Goal: Task Accomplishment & Management: Complete application form

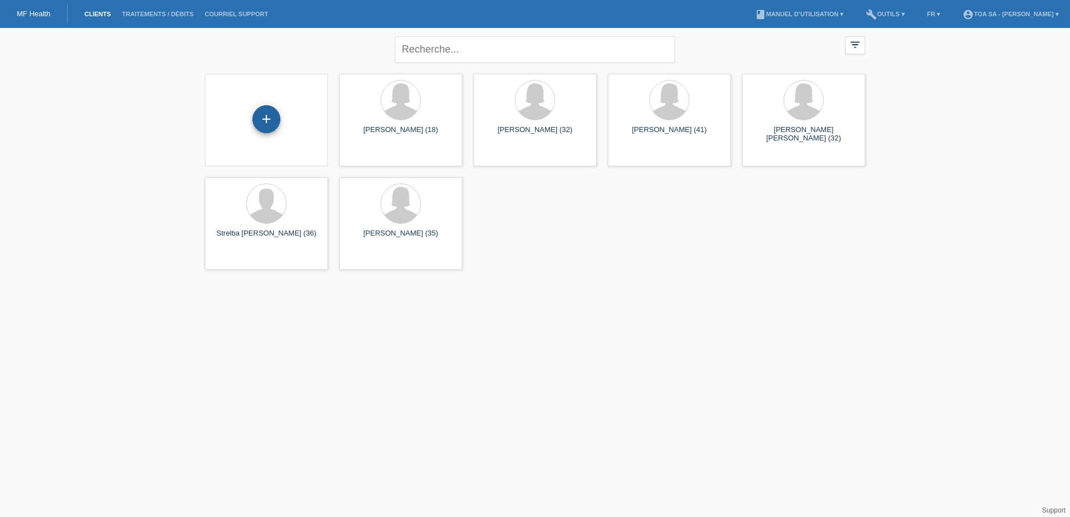
click at [269, 113] on div "+" at bounding box center [266, 119] width 28 height 28
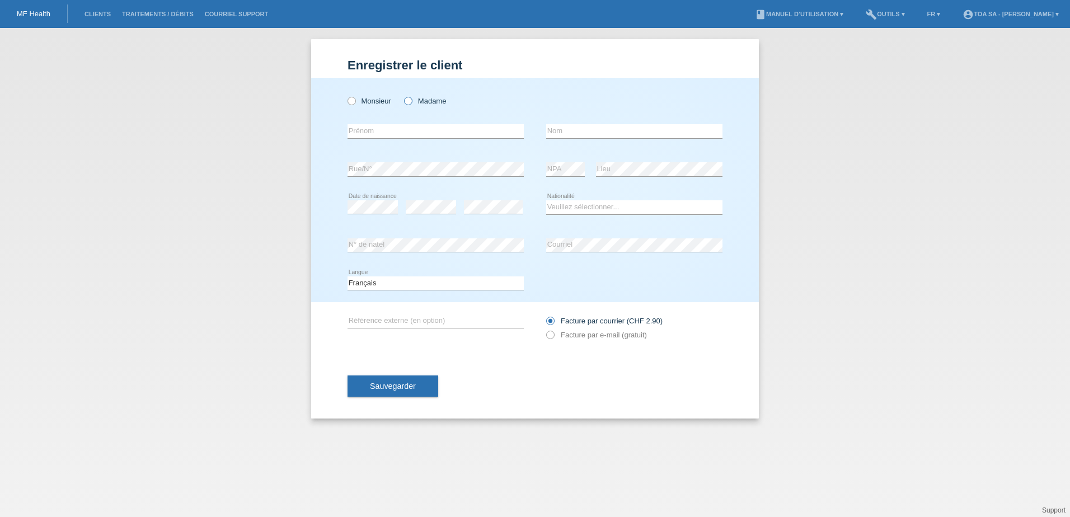
click at [402, 95] on icon at bounding box center [402, 95] width 0 height 0
click at [410, 101] on input "Madame" at bounding box center [407, 100] width 7 height 7
radio input "true"
click at [379, 124] on input "text" at bounding box center [436, 131] width 176 height 14
paste input "Soumaya"
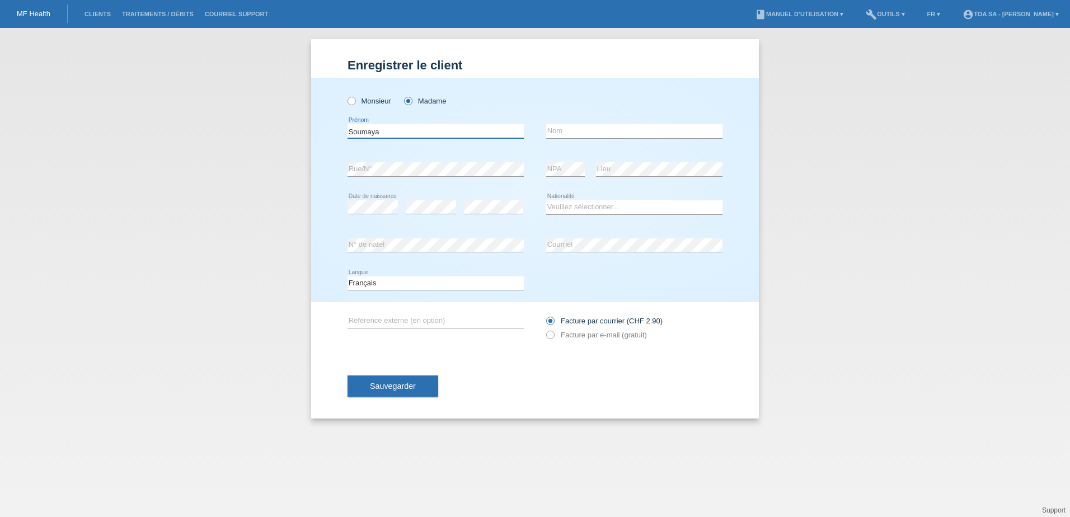
type input "Soumaya"
click at [578, 126] on input "text" at bounding box center [634, 131] width 176 height 14
paste input "Chebli"
type input "Chebli"
click at [607, 336] on label "Facture par e-mail (gratuit)" at bounding box center [596, 335] width 101 height 8
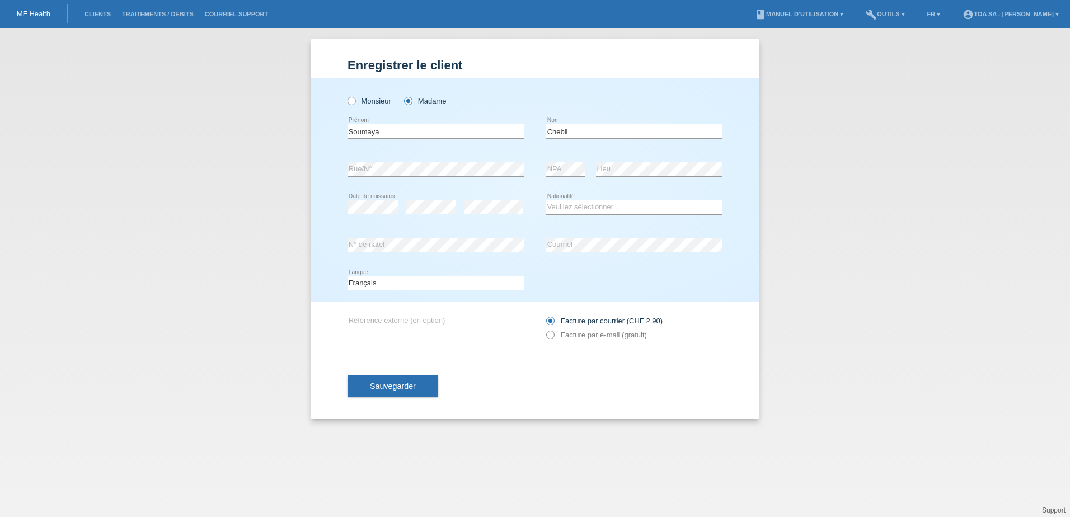
click at [544, 329] on icon at bounding box center [544, 329] width 0 height 0
click at [555, 332] on label "Facture par e-mail (gratuit)" at bounding box center [596, 335] width 101 height 8
click at [544, 329] on icon at bounding box center [544, 329] width 0 height 0
click at [568, 334] on label "Facture par e-mail (gratuit)" at bounding box center [596, 335] width 101 height 8
click at [553, 334] on input "Facture par e-mail (gratuit)" at bounding box center [549, 338] width 7 height 14
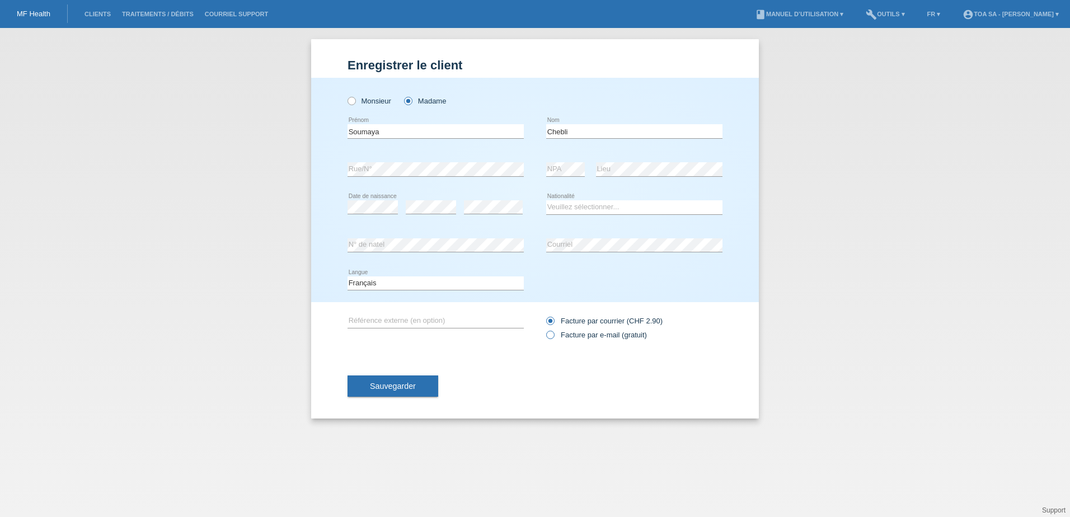
radio input "true"
click at [572, 210] on select "Veuillez sélectionner... Suisse Allemagne Autriche Liechtenstein ------------ A…" at bounding box center [634, 206] width 176 height 13
select select "TN"
click at [546, 200] on select "Veuillez sélectionner... Suisse Allemagne Autriche Liechtenstein ------------ A…" at bounding box center [634, 206] width 176 height 13
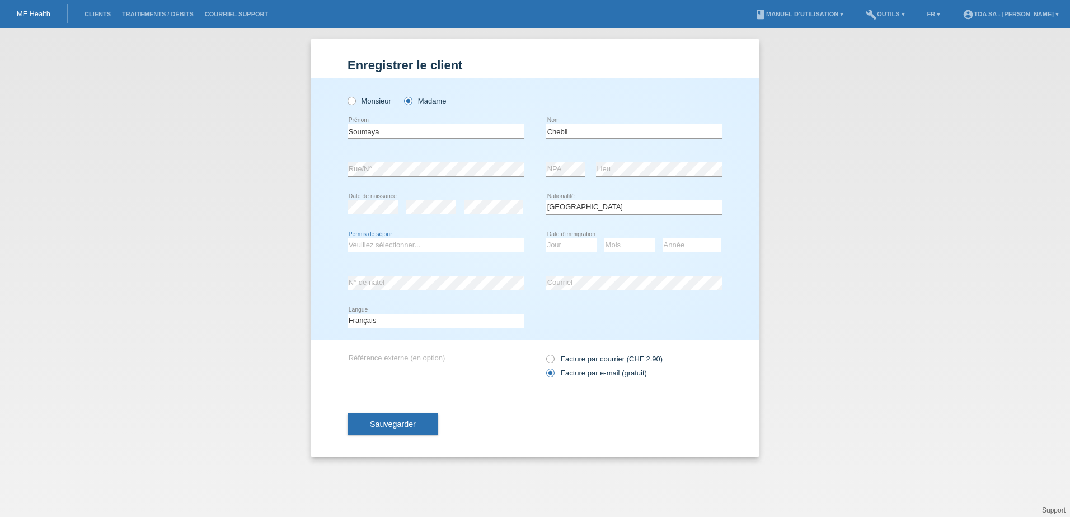
click at [377, 248] on select "Veuillez sélectionner... C B B - Statut de réfugié Autre" at bounding box center [436, 244] width 176 height 13
select select "C"
click at [348, 238] on select "Veuillez sélectionner... C B B - Statut de réfugié Autre" at bounding box center [436, 244] width 176 height 13
click at [580, 245] on select "Jour 01 02 03 04 05 06 07 08 09 10 11" at bounding box center [571, 244] width 50 height 13
select select "07"
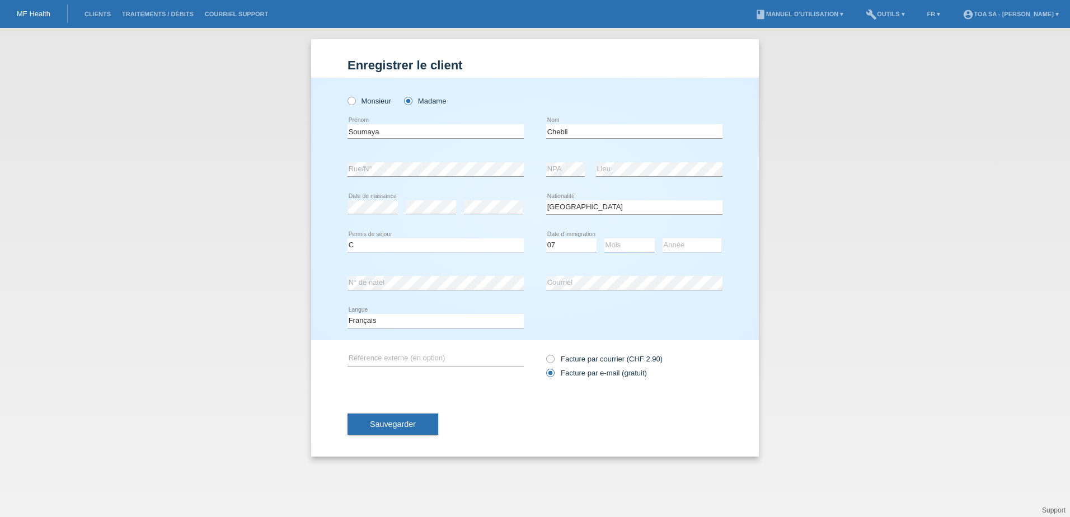
click at [636, 248] on select "Mois 01 02 03 04 05 06 07 08 09 10 11" at bounding box center [629, 244] width 50 height 13
select select "12"
click at [706, 242] on select "Année 2025 2024 2023 2022 2021 2020 2019 2018 2017 2016 2015 2014 2013 2012 201…" at bounding box center [692, 244] width 59 height 13
select select "2012"
click at [663, 238] on select "Année 2025 2024 2023 2022 2021 2020 2019 2018 2017 2016 2015 2014 2013 2012 201…" at bounding box center [692, 244] width 59 height 13
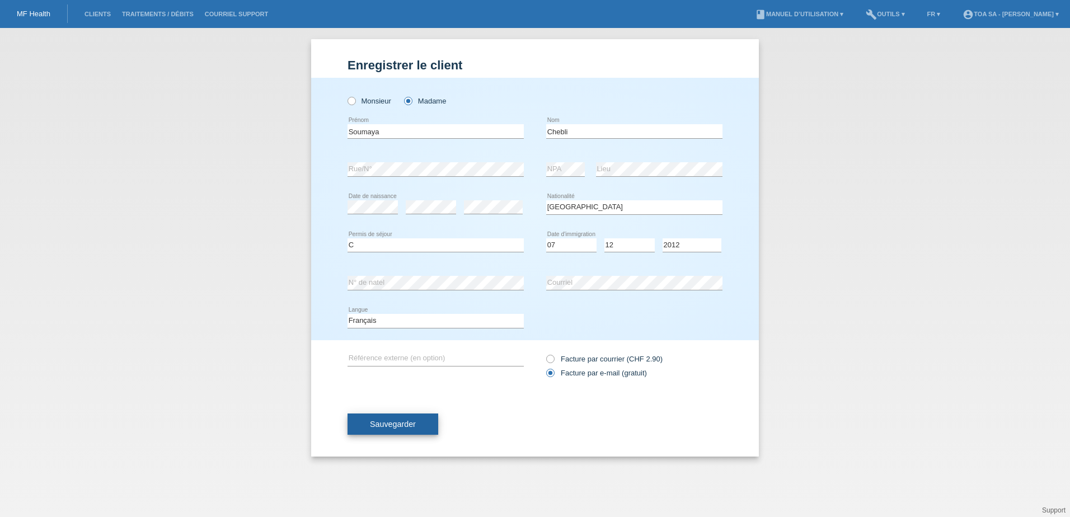
click at [403, 424] on span "Sauvegarder" at bounding box center [393, 424] width 46 height 9
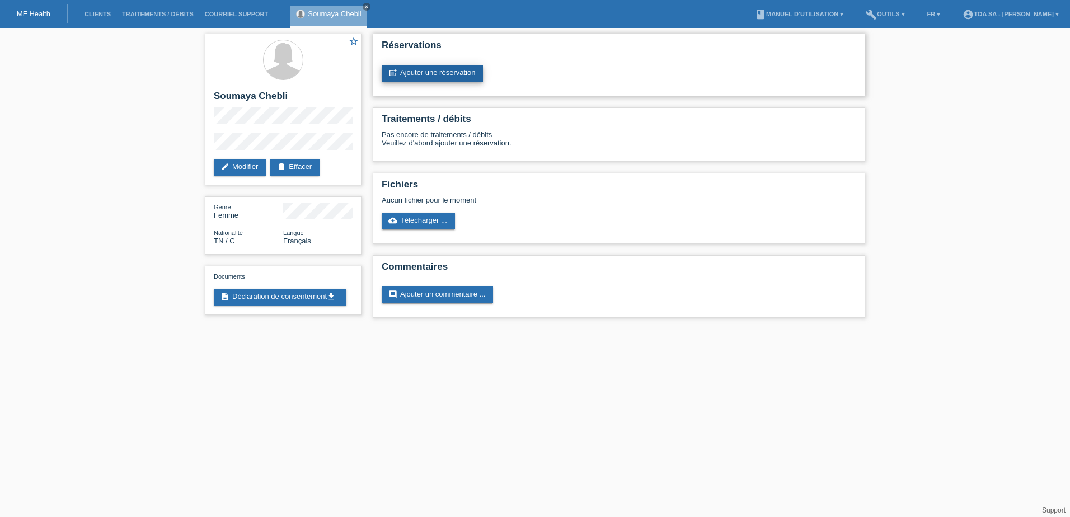
click at [434, 72] on link "post_add Ajouter une réservation" at bounding box center [432, 73] width 101 height 17
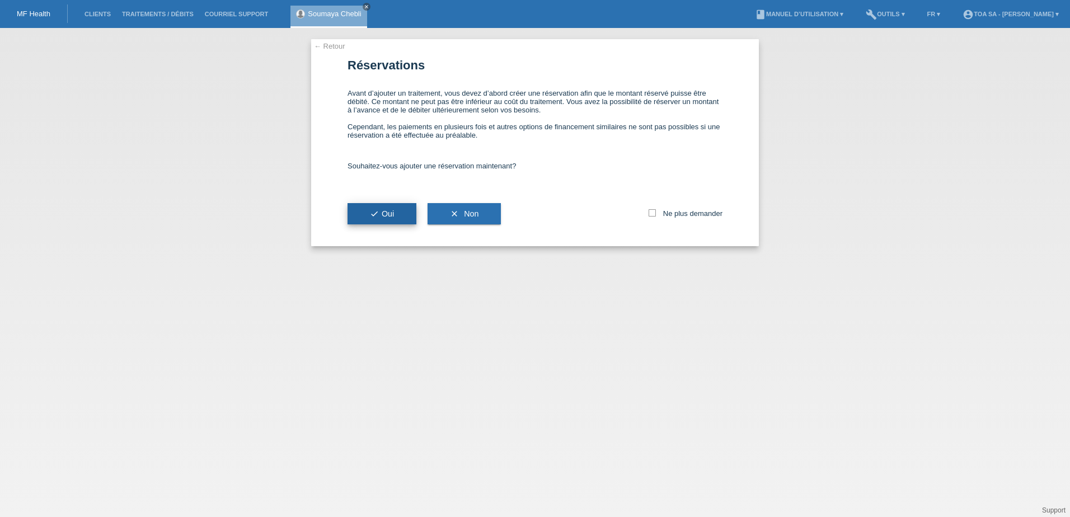
click at [386, 206] on button "check Oui" at bounding box center [382, 213] width 69 height 21
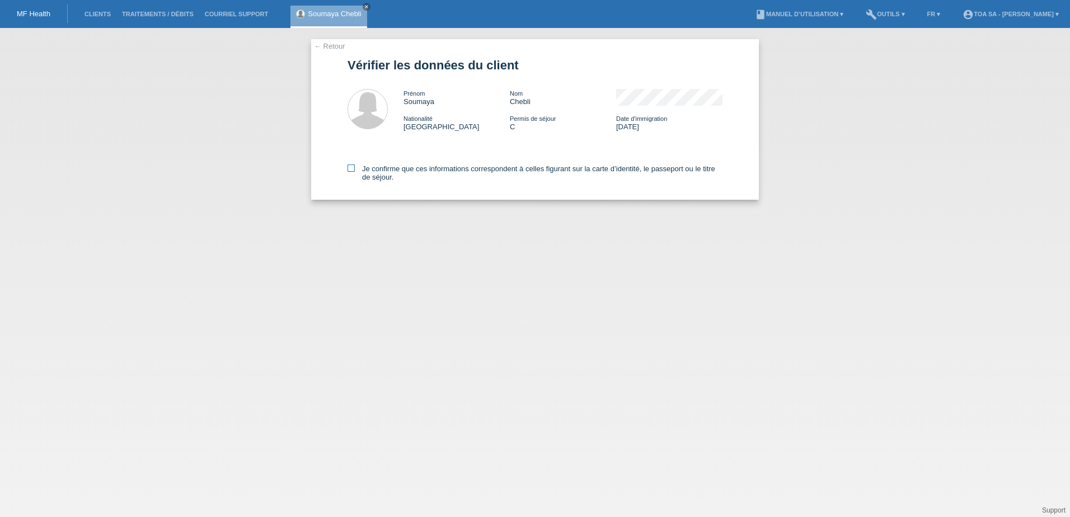
click at [351, 167] on icon at bounding box center [351, 168] width 7 height 7
click at [351, 167] on input "Je confirme que ces informations correspondent à celles figurant sur la carte d…" at bounding box center [351, 168] width 7 height 7
checkbox input "true"
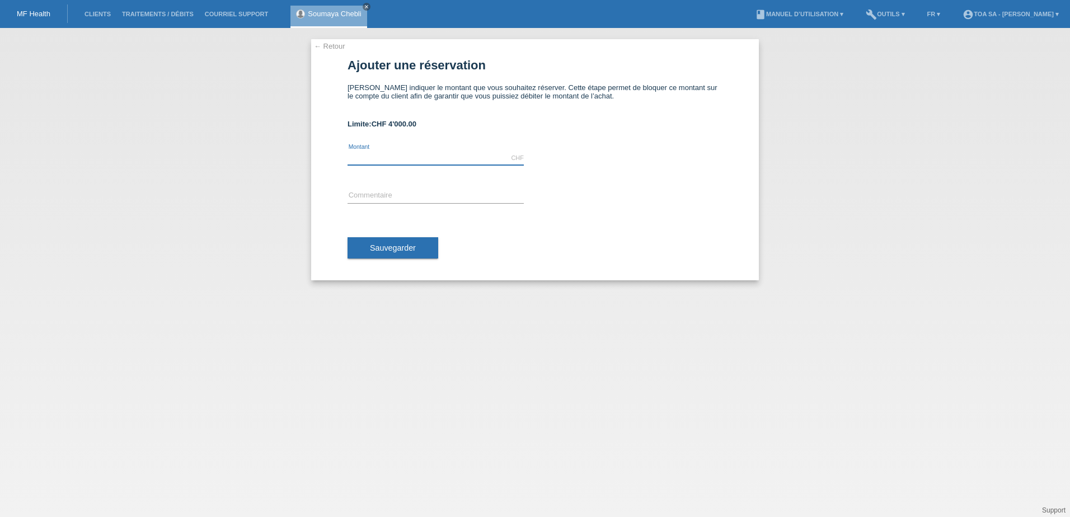
click at [433, 162] on input "text" at bounding box center [436, 158] width 176 height 14
type input "800.00"
click at [447, 189] on input "text" at bounding box center [436, 196] width 176 height 14
type input "t"
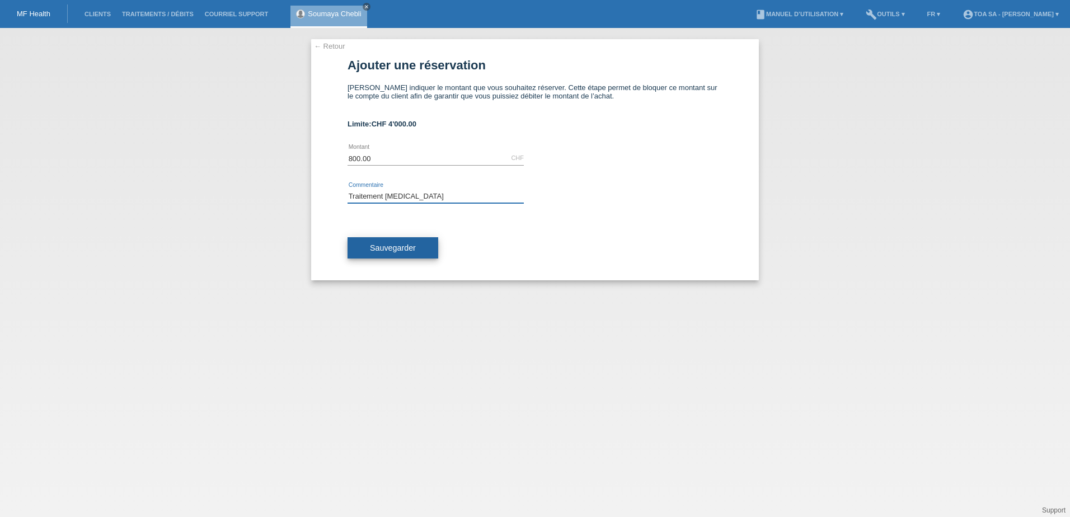
type input "Traitement botox"
click at [407, 249] on span "Sauvegarder" at bounding box center [393, 247] width 46 height 9
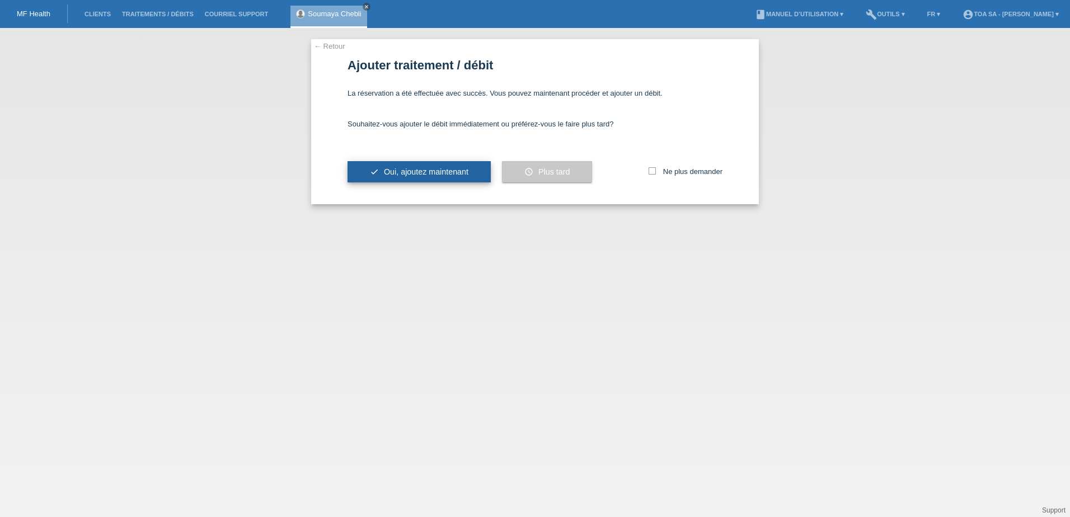
click at [426, 171] on span "Oui, ajoutez maintenant" at bounding box center [426, 171] width 85 height 9
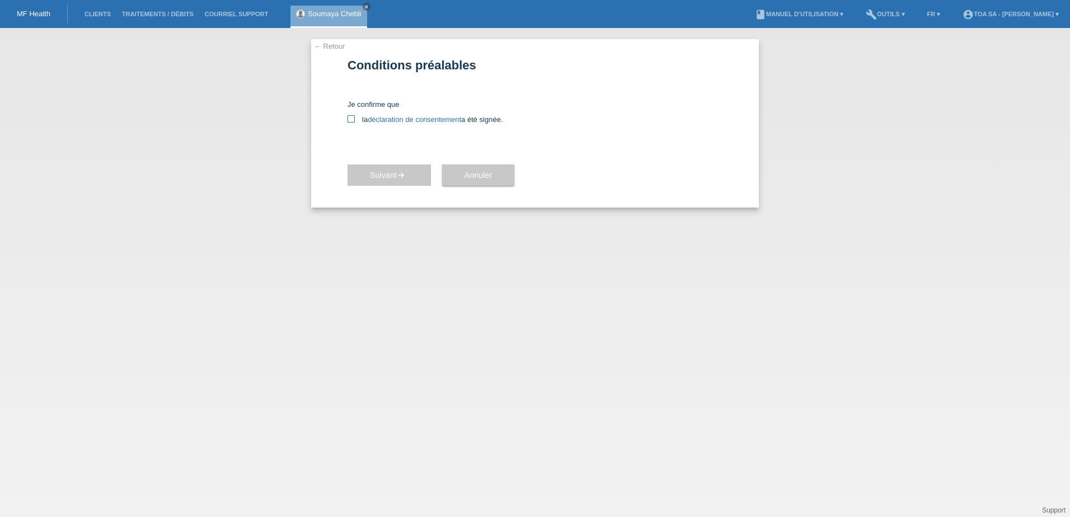
click at [410, 121] on link "déclaration de consentement" at bounding box center [414, 119] width 93 height 8
click at [350, 118] on icon at bounding box center [351, 118] width 7 height 7
click at [350, 118] on input "la déclaration de consentement a été signée." at bounding box center [351, 118] width 7 height 7
checkbox input "true"
click at [406, 175] on icon "arrow_forward" at bounding box center [401, 175] width 9 height 9
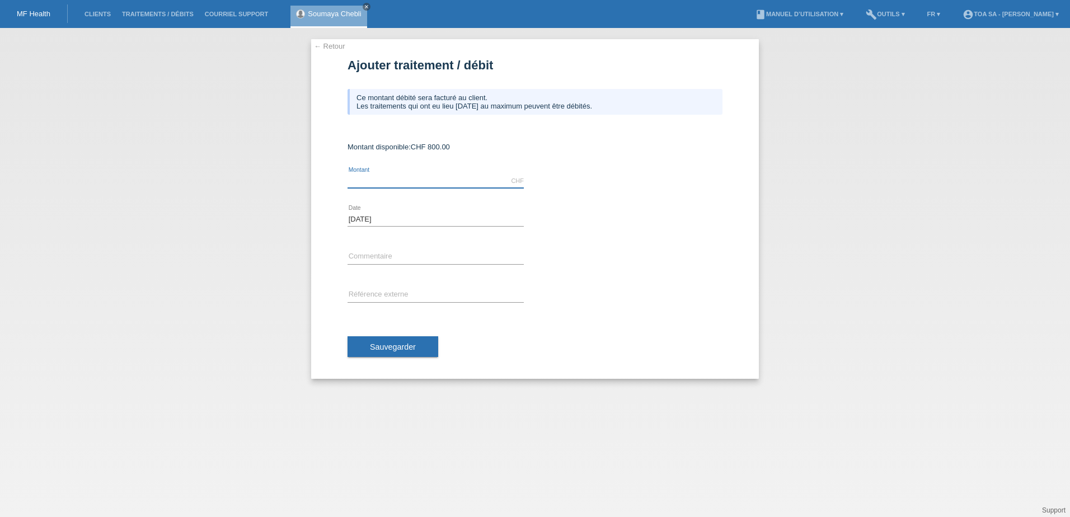
click at [409, 177] on input "text" at bounding box center [436, 181] width 176 height 14
type input "650.00"
click at [417, 259] on input "text" at bounding box center [436, 257] width 176 height 14
type input "Traitement botox"
click at [388, 294] on input "text" at bounding box center [436, 295] width 176 height 14
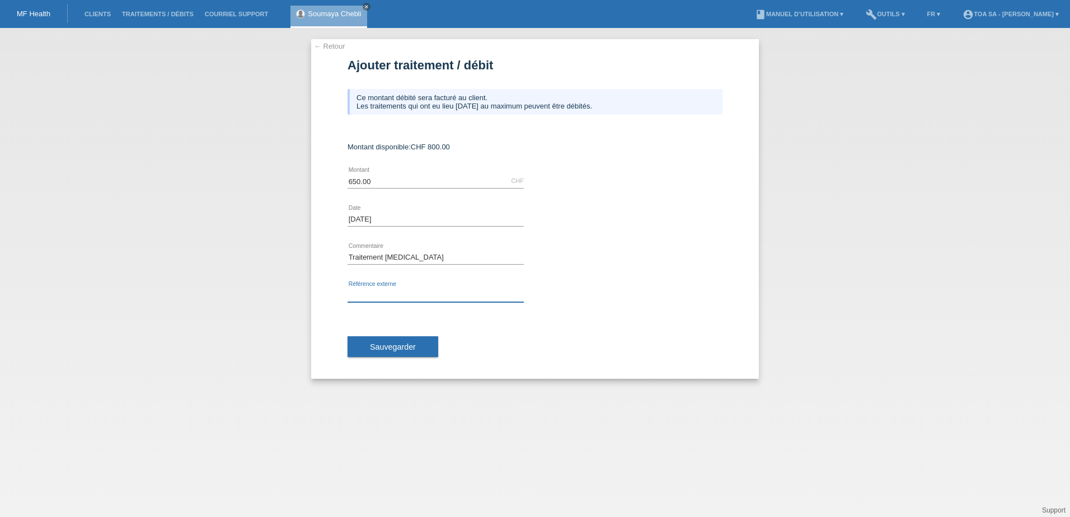
paste input "64005"
type input "64005"
click at [407, 344] on span "Sauvegarder" at bounding box center [393, 346] width 46 height 9
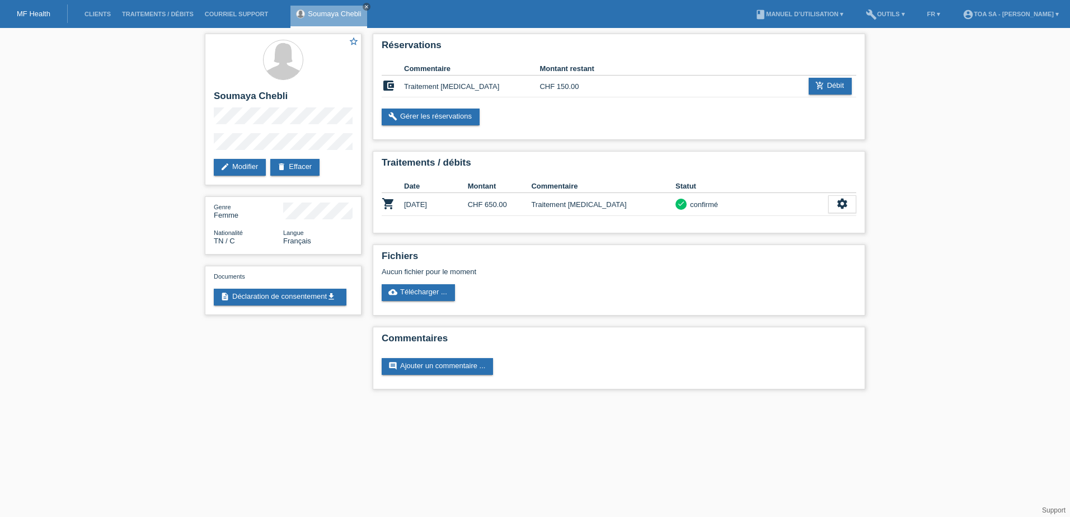
click at [94, 20] on li "Clients" at bounding box center [97, 14] width 37 height 29
click at [96, 14] on link "Clients" at bounding box center [97, 14] width 37 height 7
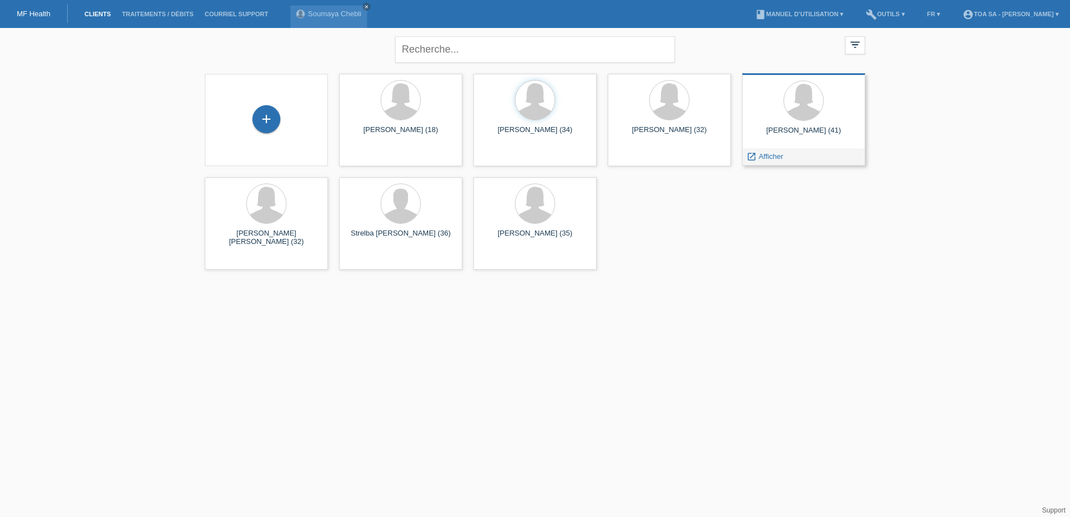
click at [772, 124] on div "[PERSON_NAME] (41) launch Afficher" at bounding box center [803, 119] width 123 height 92
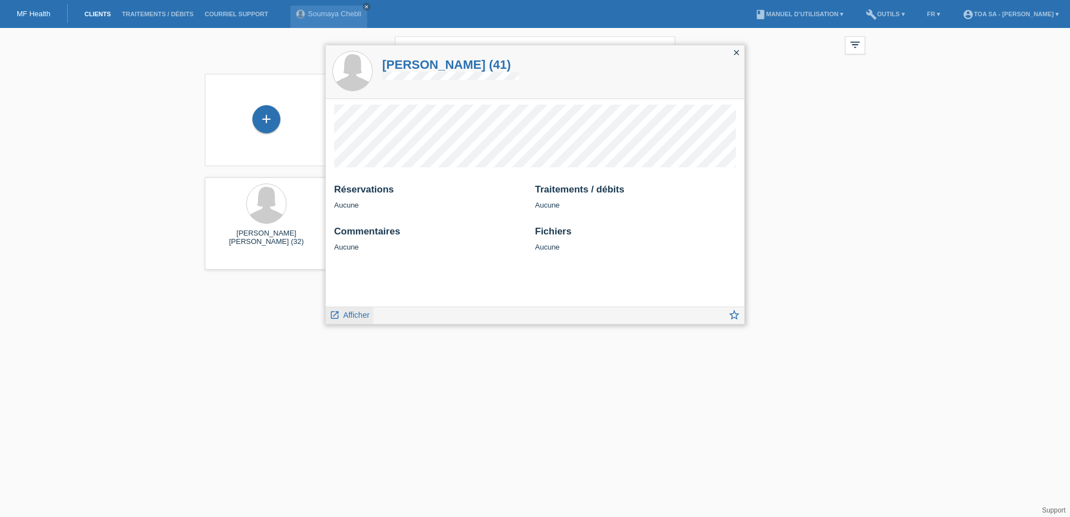
click at [360, 315] on span "Afficher" at bounding box center [356, 315] width 26 height 9
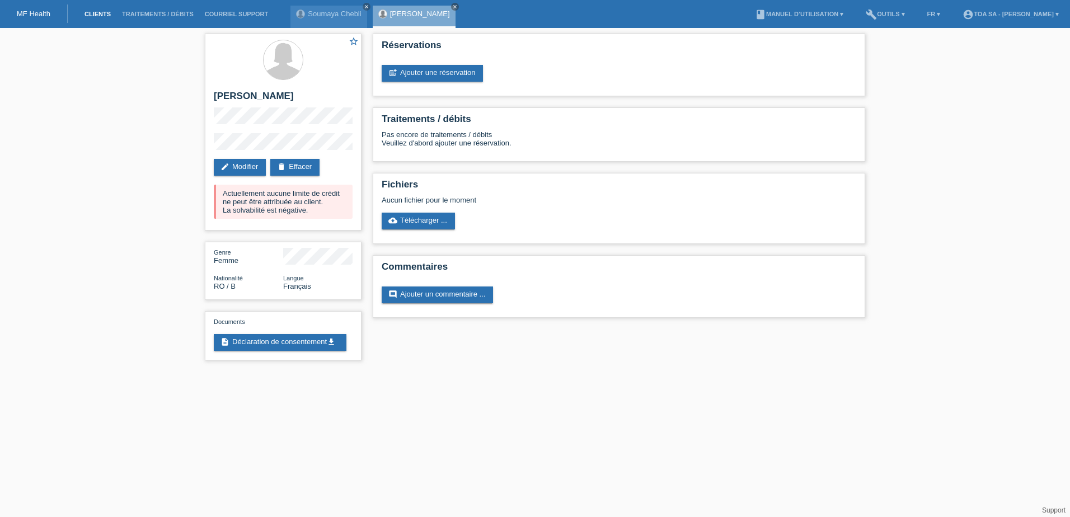
click at [90, 11] on link "Clients" at bounding box center [97, 14] width 37 height 7
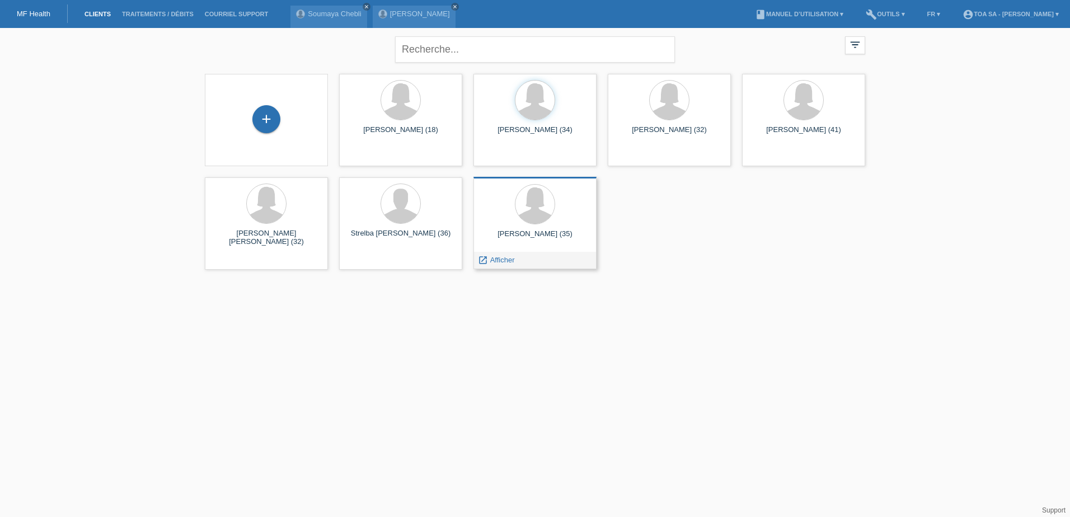
click at [502, 198] on div at bounding box center [534, 205] width 105 height 42
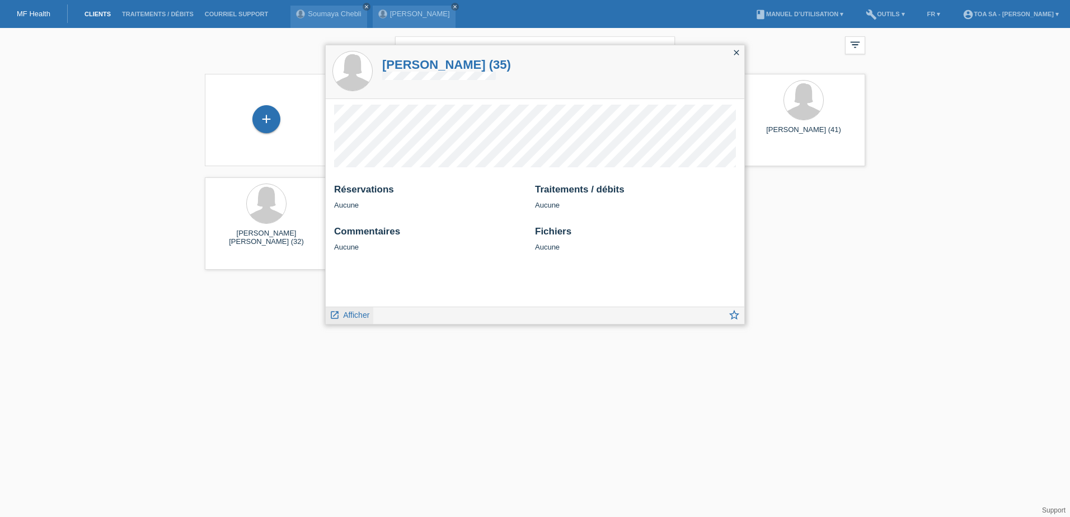
click at [361, 314] on span "Afficher" at bounding box center [356, 315] width 26 height 9
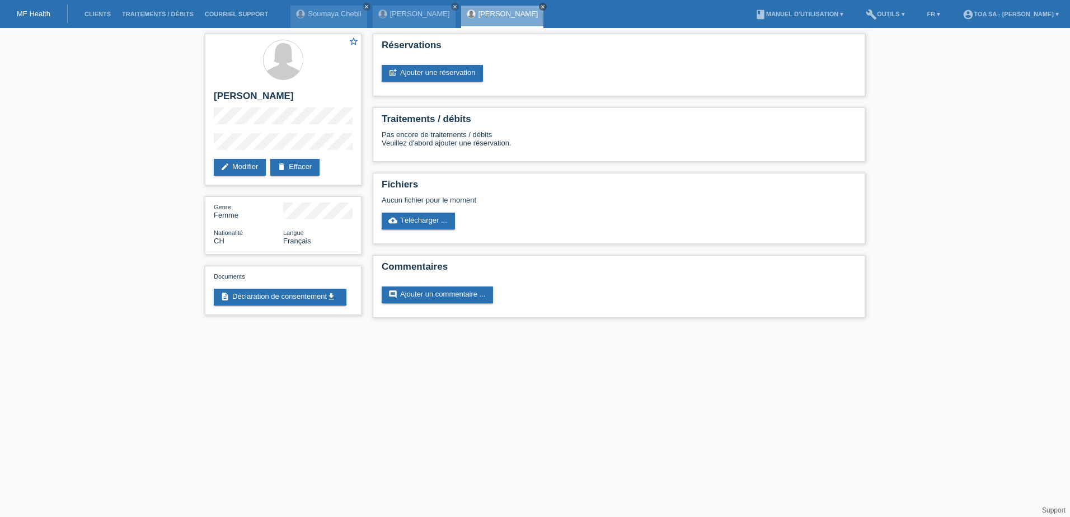
click at [540, 4] on icon "close" at bounding box center [543, 7] width 6 height 6
click at [451, 3] on link "close" at bounding box center [455, 7] width 8 height 8
click at [102, 15] on link "Clients" at bounding box center [97, 14] width 37 height 7
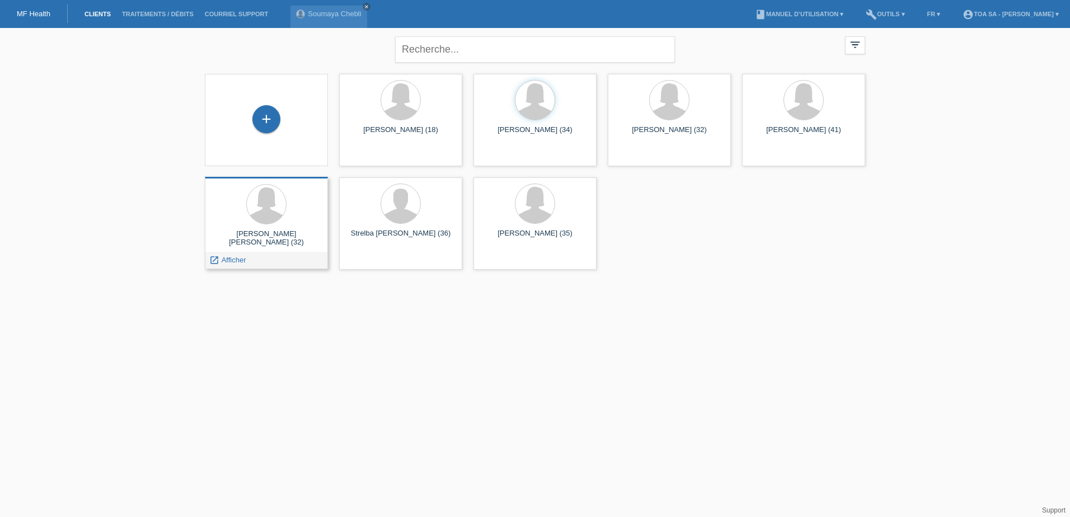
click at [222, 259] on span "Afficher" at bounding box center [234, 260] width 25 height 8
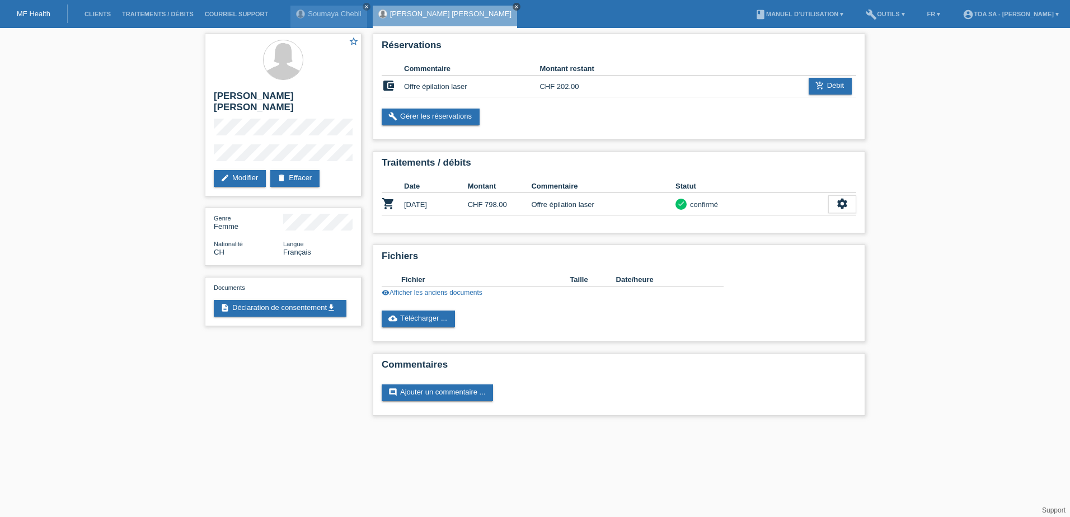
click at [514, 4] on icon "close" at bounding box center [517, 7] width 6 height 6
click at [434, 292] on link "visibility Afficher les anciens documents" at bounding box center [432, 293] width 101 height 8
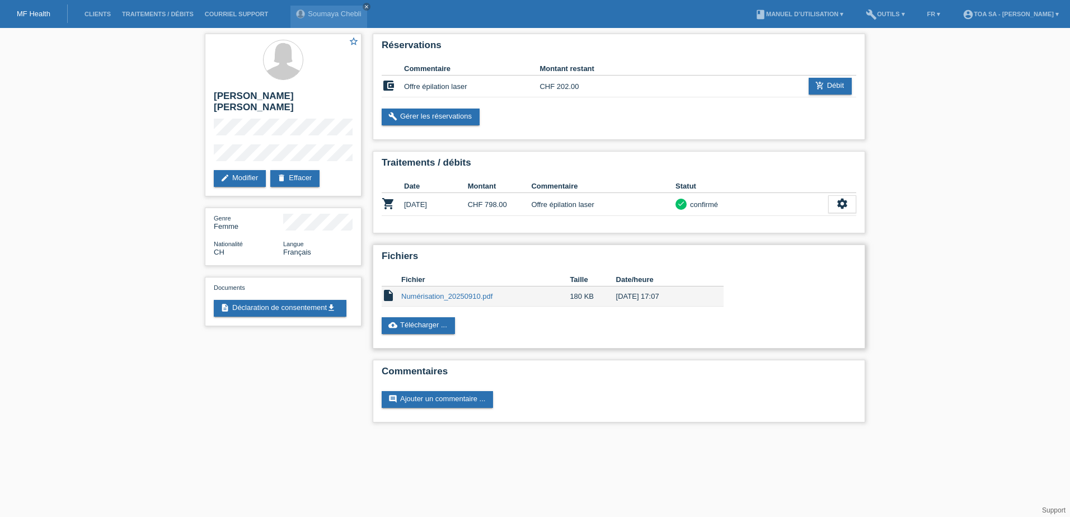
click at [438, 296] on link "Numérisation_20250910.pdf" at bounding box center [446, 296] width 91 height 8
click at [333, 18] on div "[PERSON_NAME] close" at bounding box center [328, 17] width 76 height 22
click at [336, 11] on link "Soumaya Chebli" at bounding box center [334, 14] width 53 height 8
